Goal: Transaction & Acquisition: Book appointment/travel/reservation

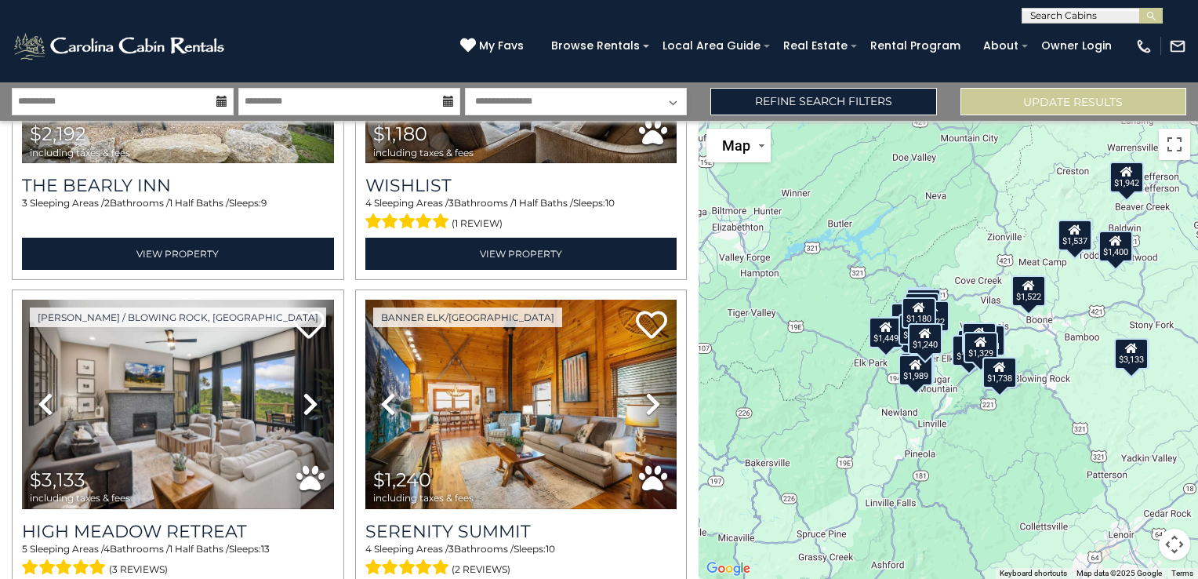
scroll to position [931, 0]
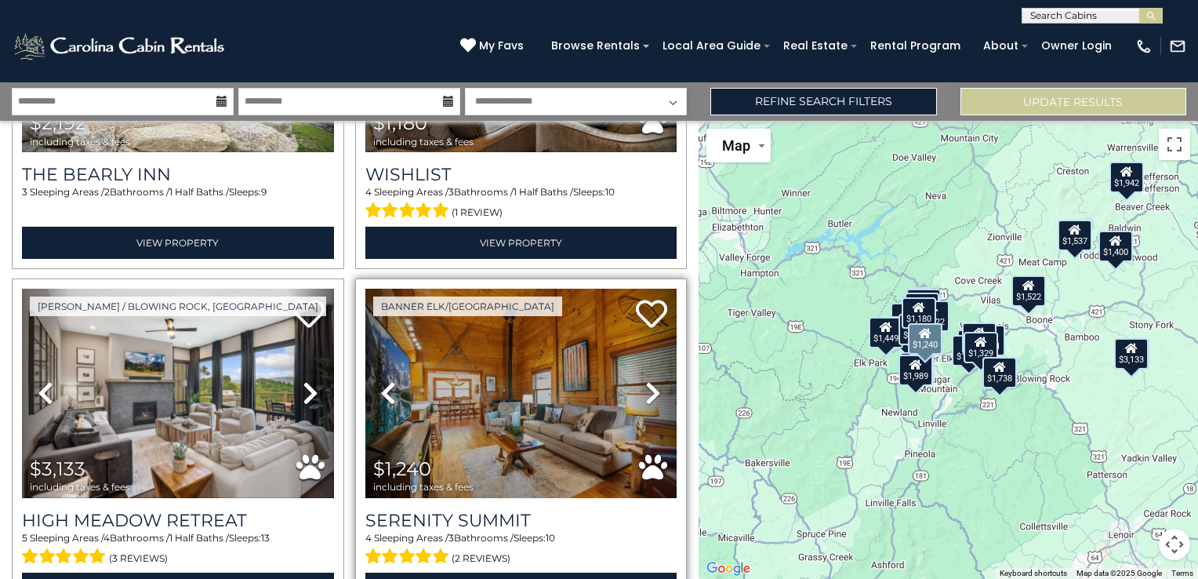
click at [645, 380] on icon at bounding box center [653, 392] width 16 height 25
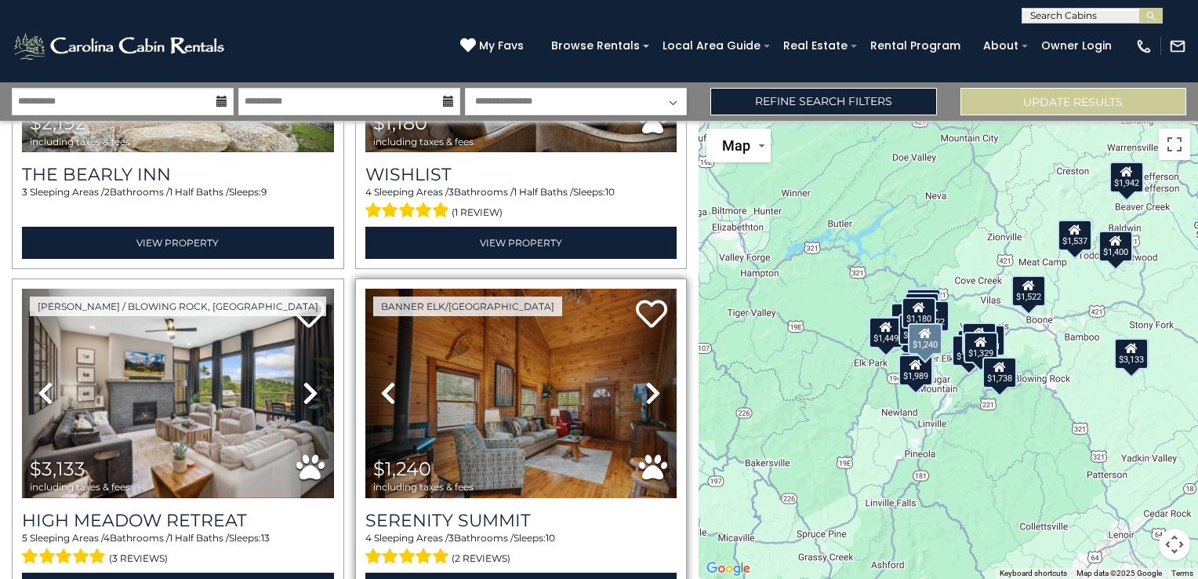
click at [645, 380] on icon at bounding box center [653, 392] width 16 height 25
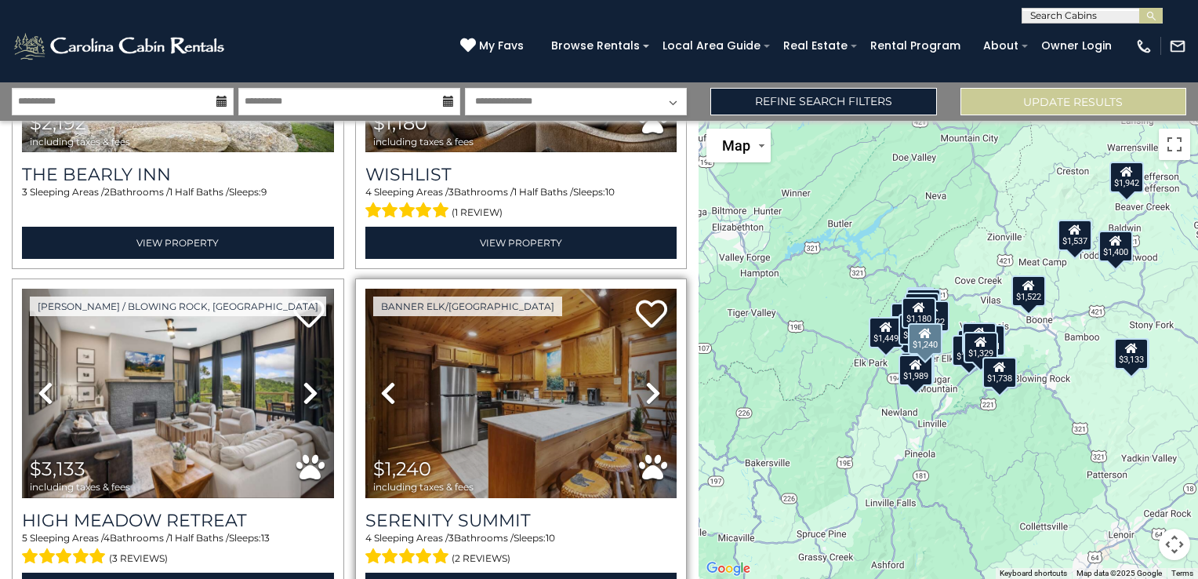
click at [645, 380] on icon at bounding box center [653, 392] width 16 height 25
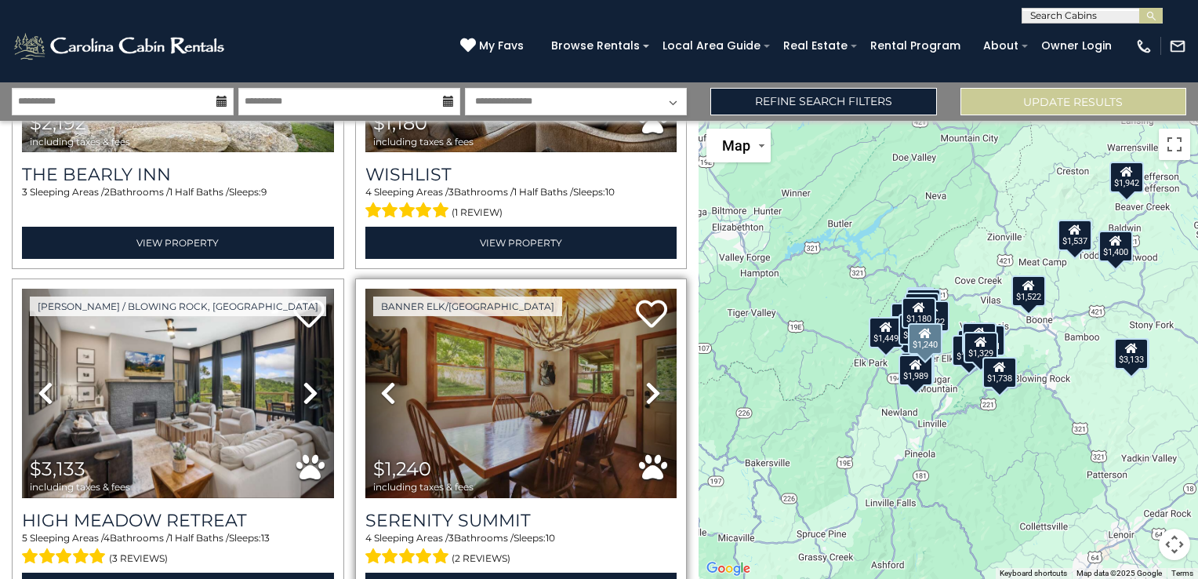
click at [645, 380] on icon at bounding box center [653, 392] width 16 height 25
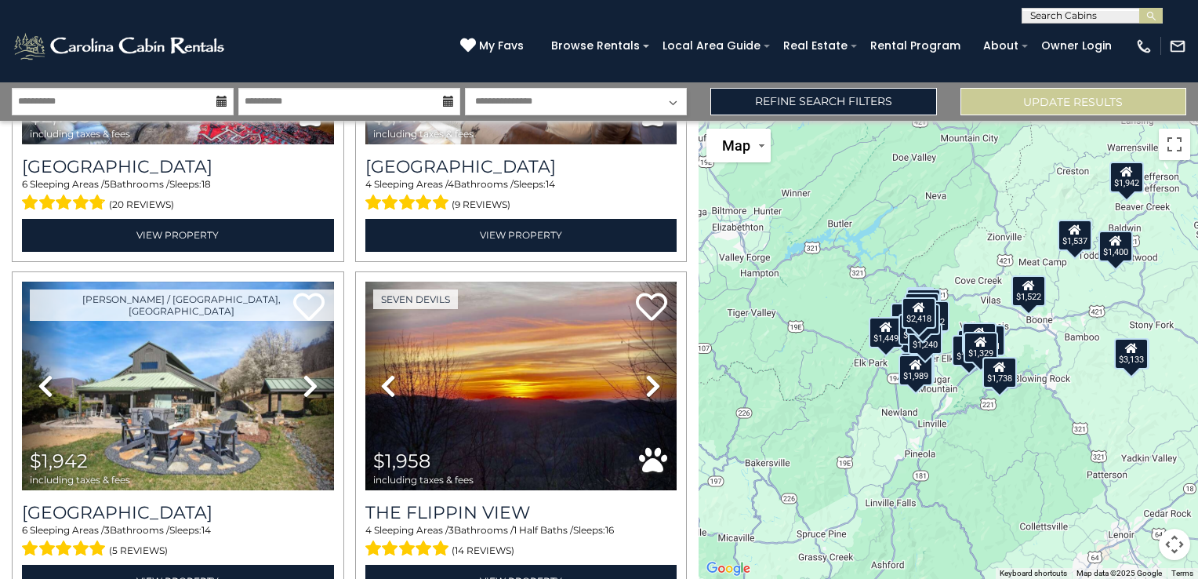
scroll to position [2729, 0]
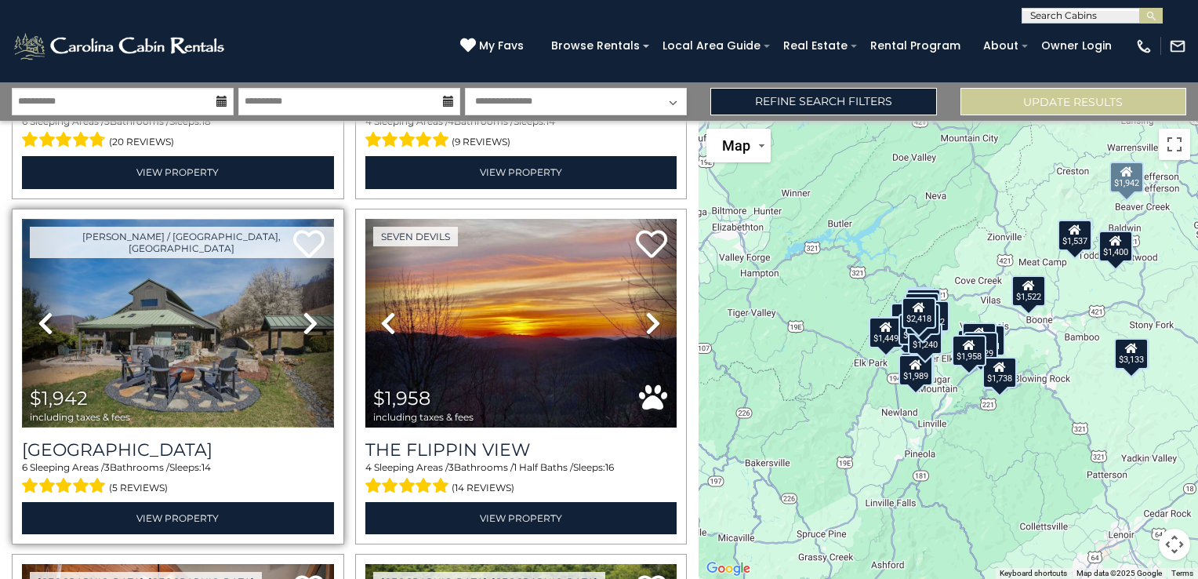
click at [256, 350] on img at bounding box center [178, 323] width 312 height 209
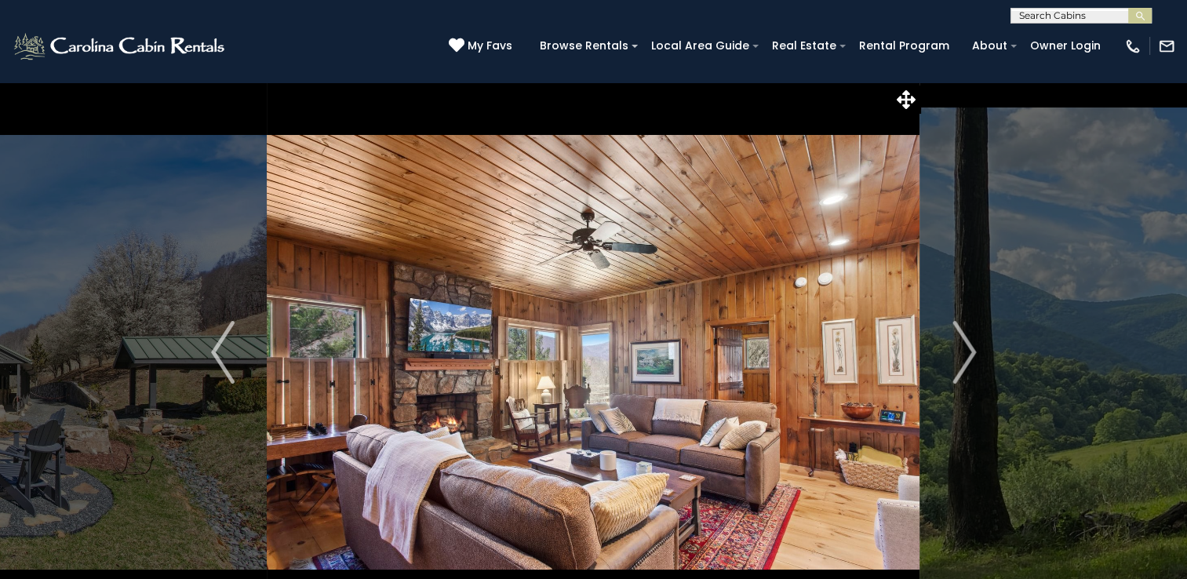
click at [960, 355] on img "Next" at bounding box center [964, 352] width 24 height 63
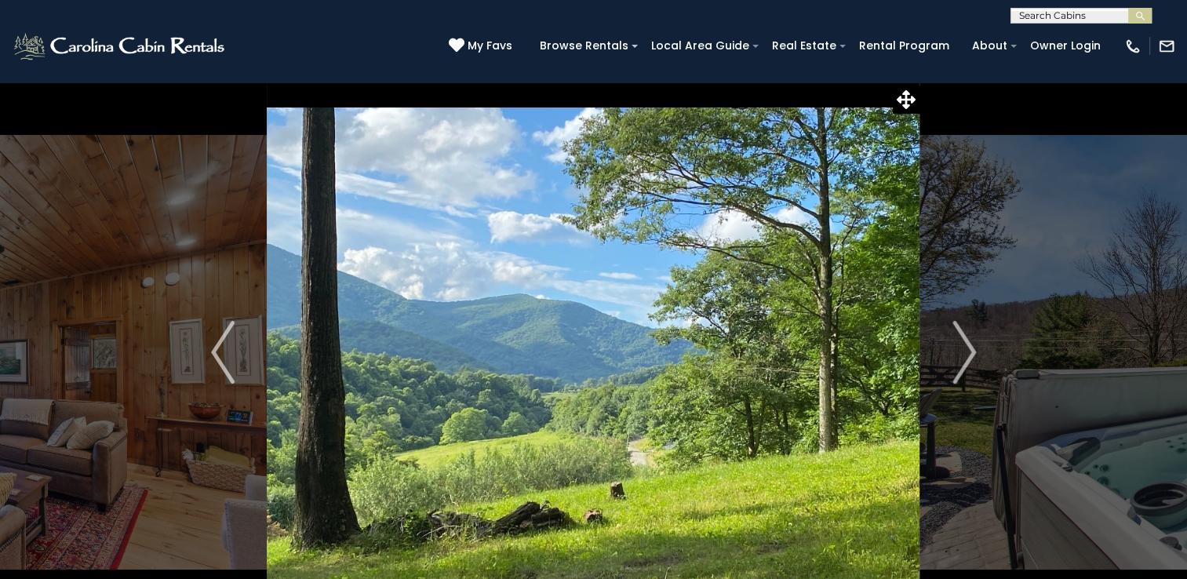
click at [960, 355] on img "Next" at bounding box center [964, 352] width 24 height 63
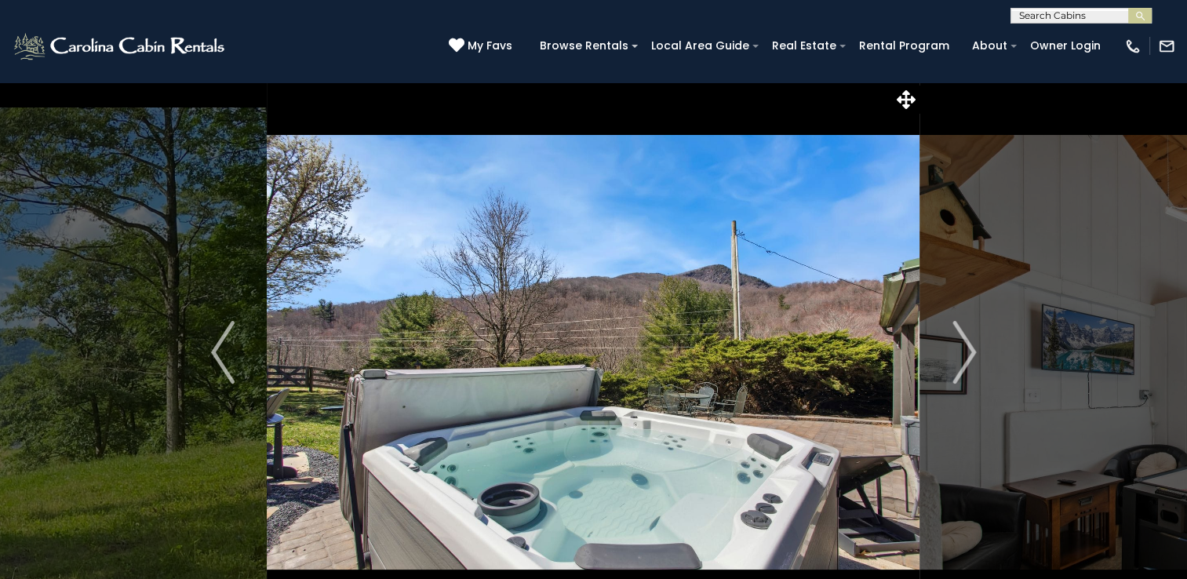
click at [960, 355] on img "Next" at bounding box center [964, 352] width 24 height 63
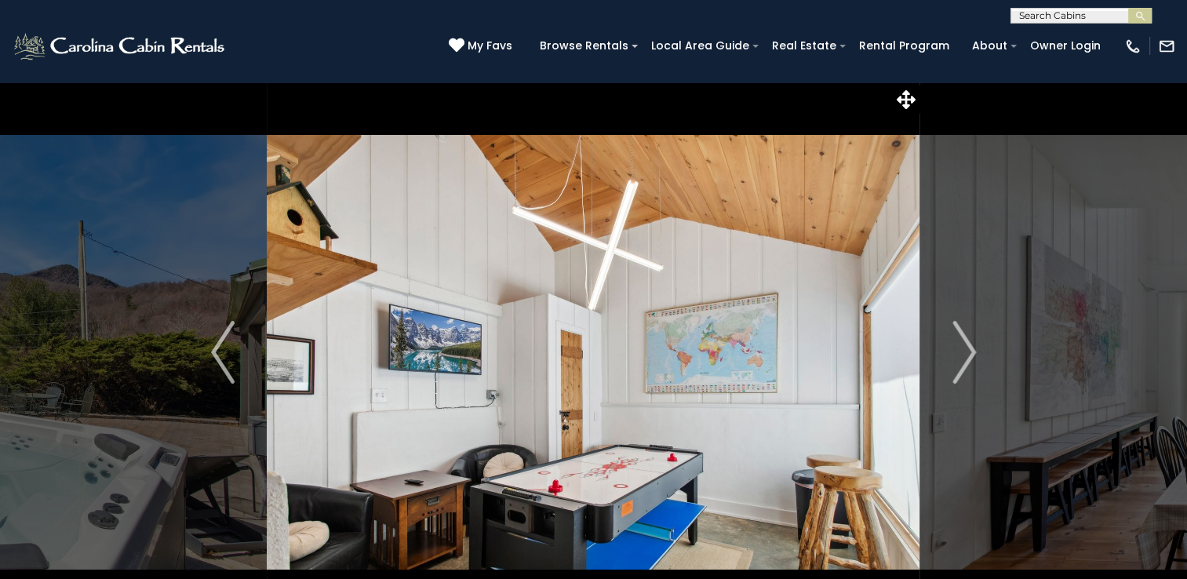
click at [960, 355] on img "Next" at bounding box center [964, 352] width 24 height 63
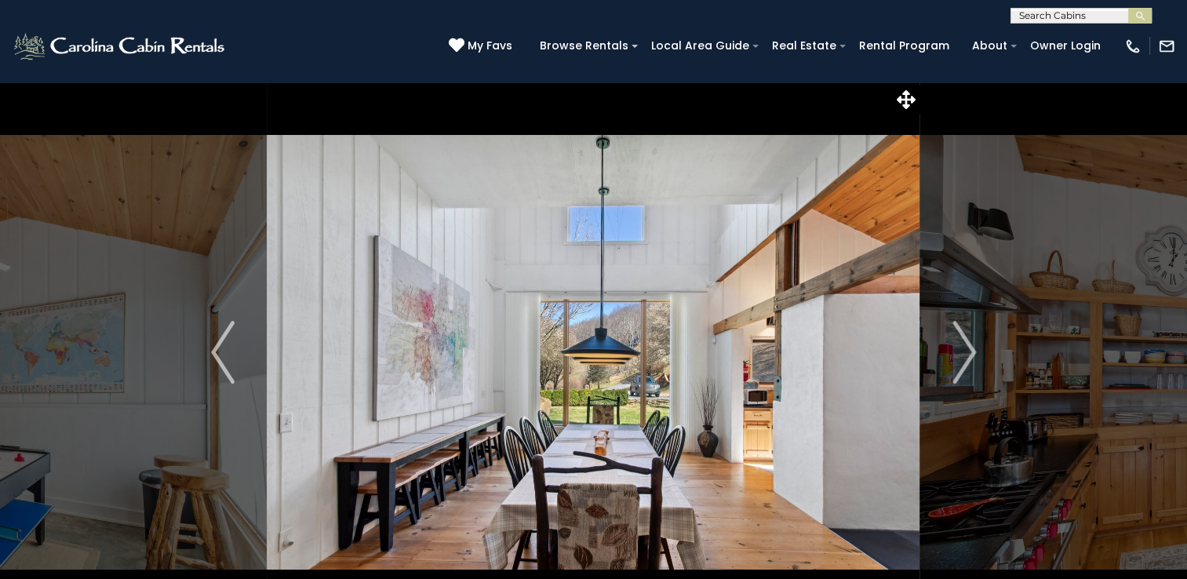
click at [960, 355] on img "Next" at bounding box center [964, 352] width 24 height 63
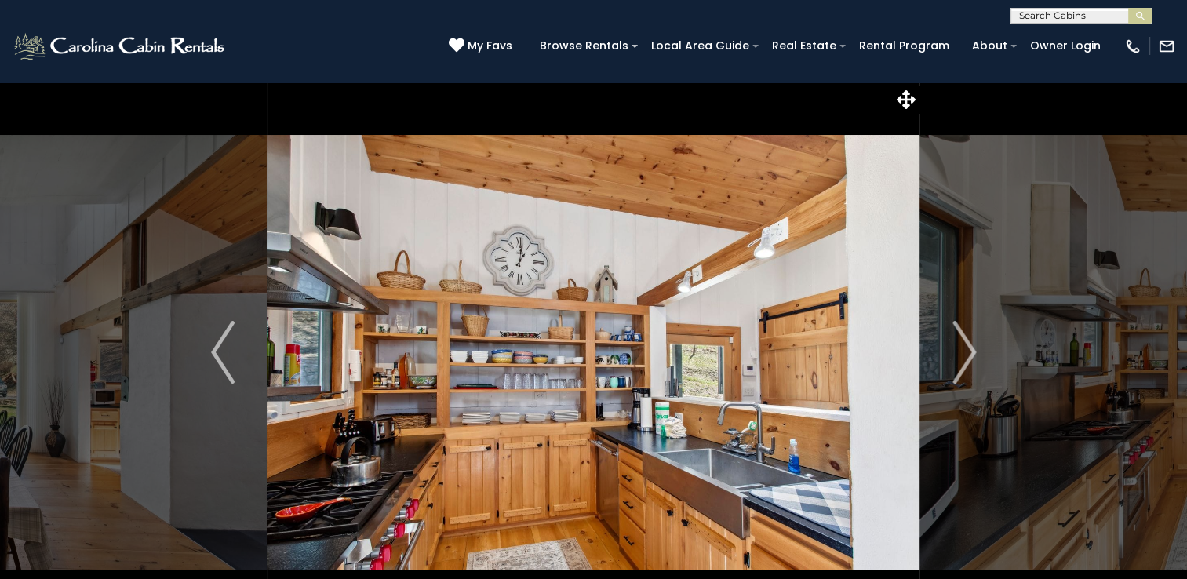
click at [960, 355] on img "Next" at bounding box center [964, 352] width 24 height 63
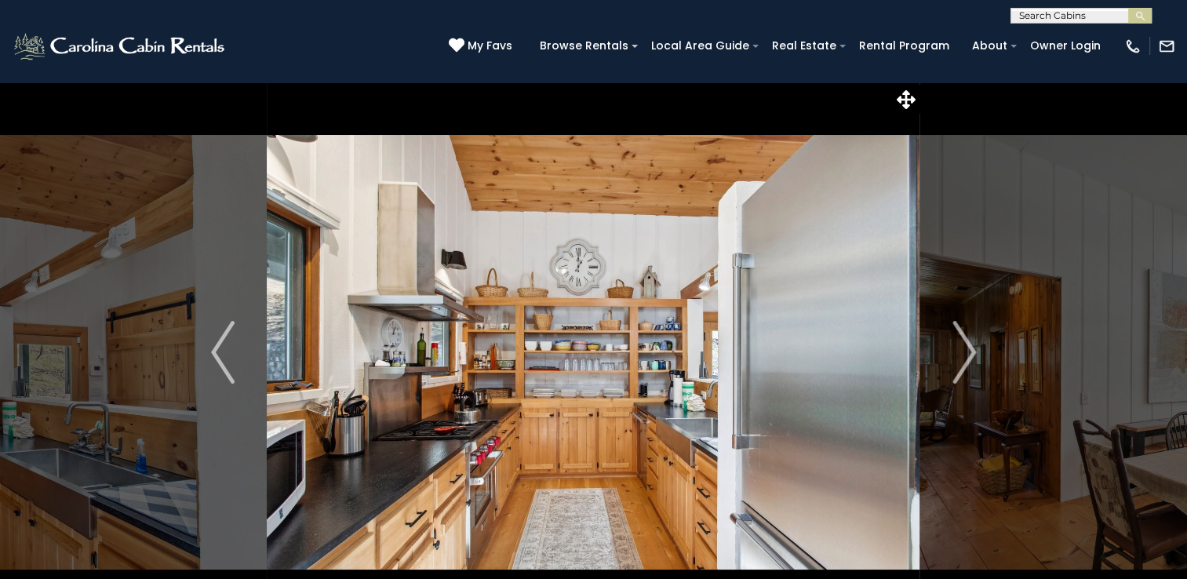
click at [960, 355] on img "Next" at bounding box center [964, 352] width 24 height 63
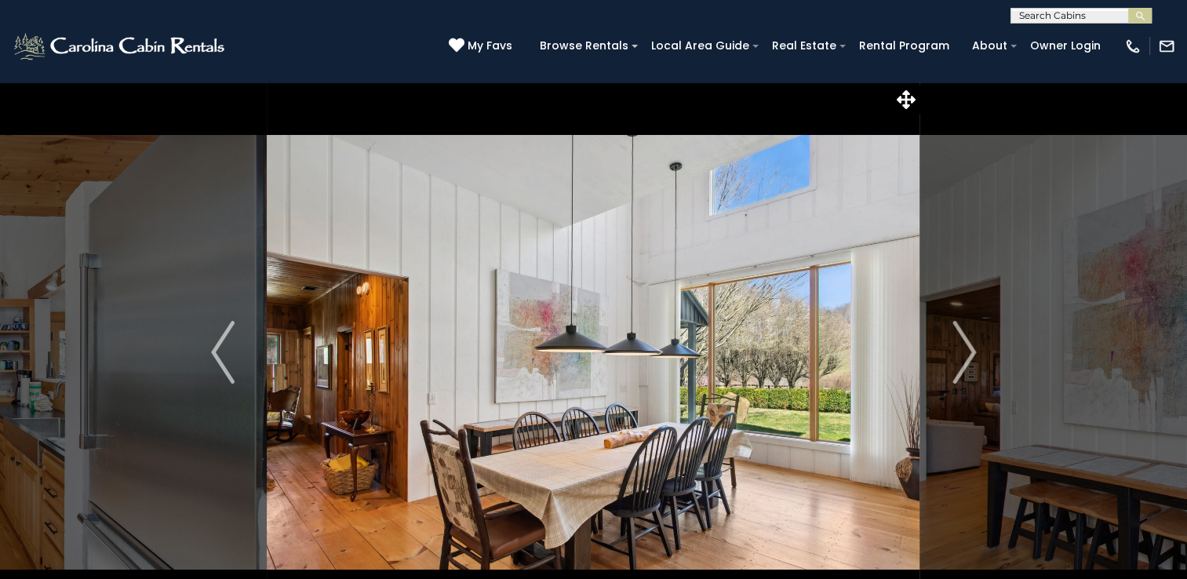
click at [960, 355] on img "Next" at bounding box center [964, 352] width 24 height 63
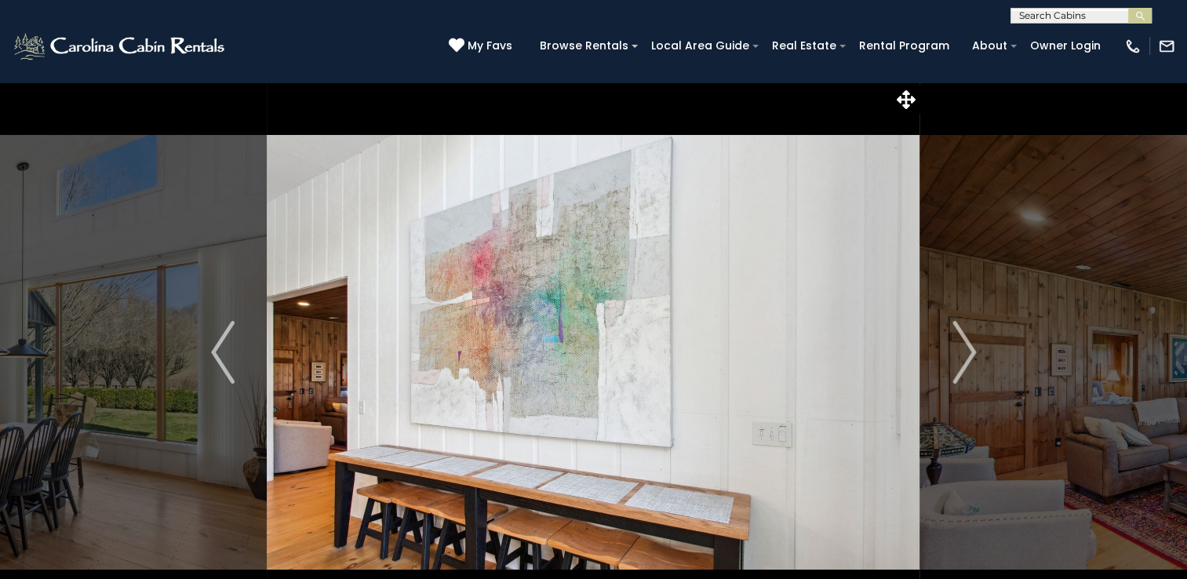
click at [960, 355] on img "Next" at bounding box center [964, 352] width 24 height 63
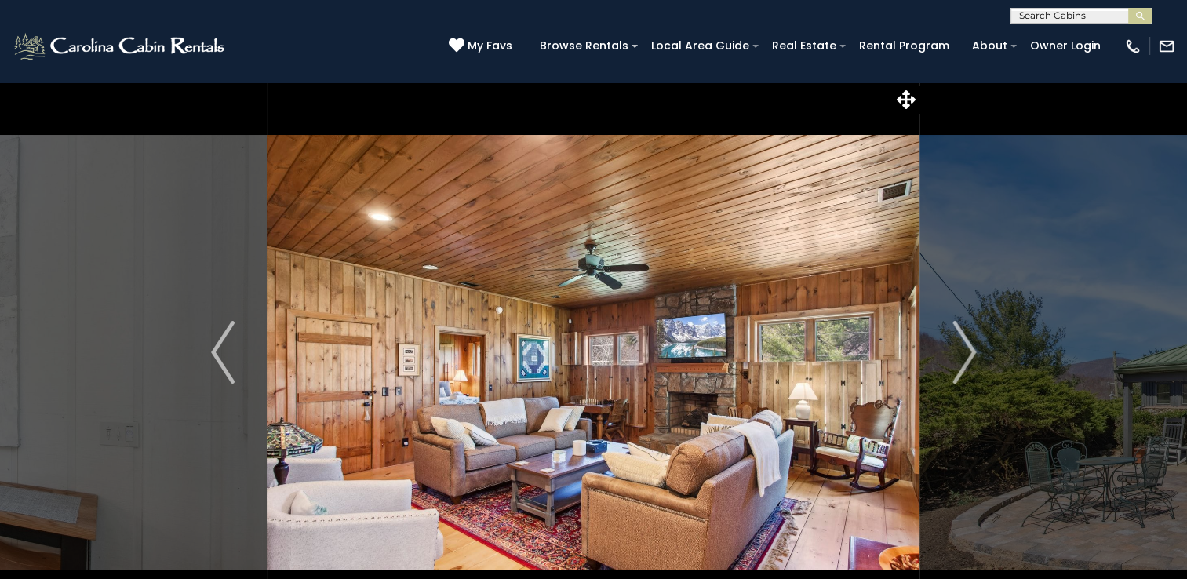
click at [960, 355] on img "Next" at bounding box center [964, 352] width 24 height 63
